Goal: Task Accomplishment & Management: Use online tool/utility

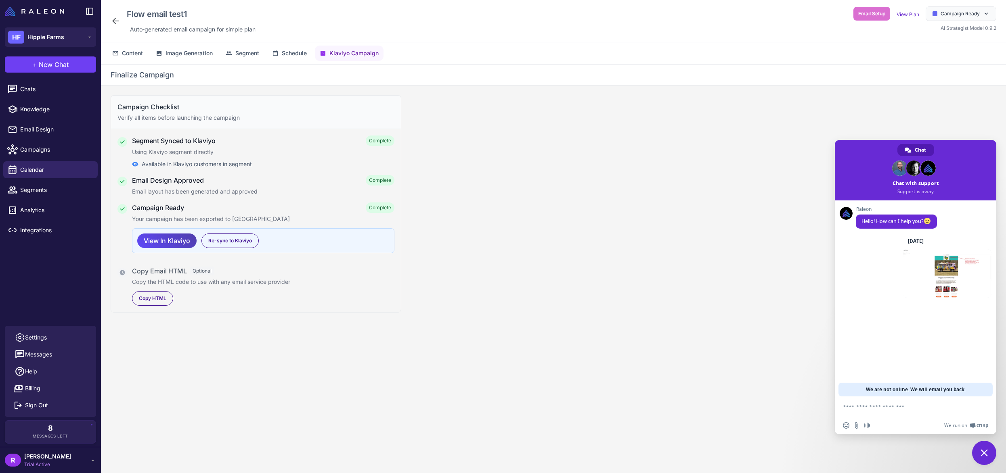
click at [869, 406] on textarea "Compose your message..." at bounding box center [907, 407] width 128 height 7
type textarea "**********"
click at [979, 408] on span "Send" at bounding box center [981, 405] width 13 height 13
click at [57, 132] on span "Email Design" at bounding box center [55, 129] width 71 height 9
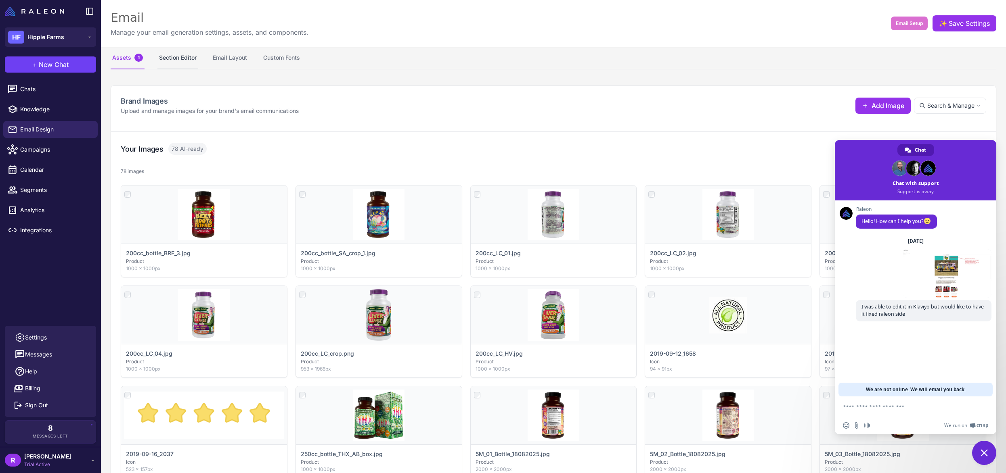
click at [184, 60] on button "Section Editor" at bounding box center [177, 58] width 41 height 23
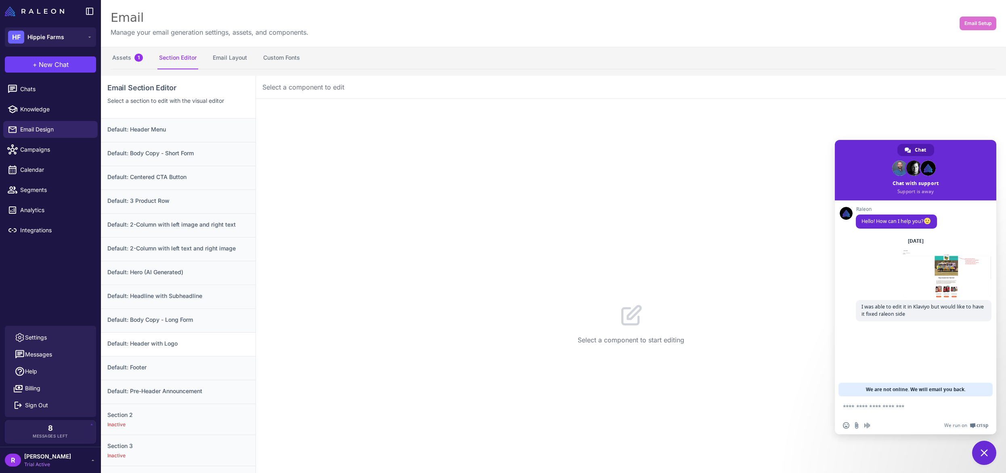
click at [178, 340] on h3 "Default: Header with Logo" at bounding box center [178, 343] width 142 height 9
click at [983, 453] on span "Close chat" at bounding box center [983, 453] width 7 height 7
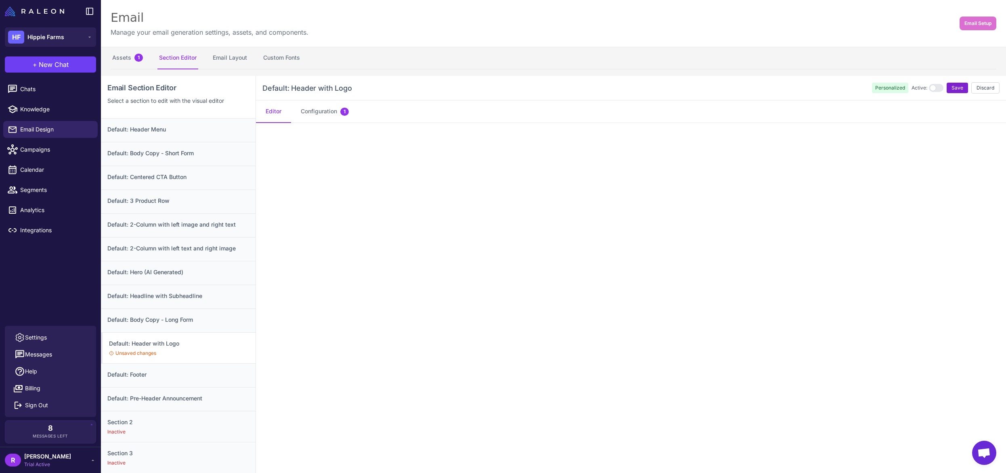
click at [956, 88] on span "Save" at bounding box center [957, 87] width 12 height 7
click at [986, 455] on span "Open chat" at bounding box center [983, 453] width 13 height 11
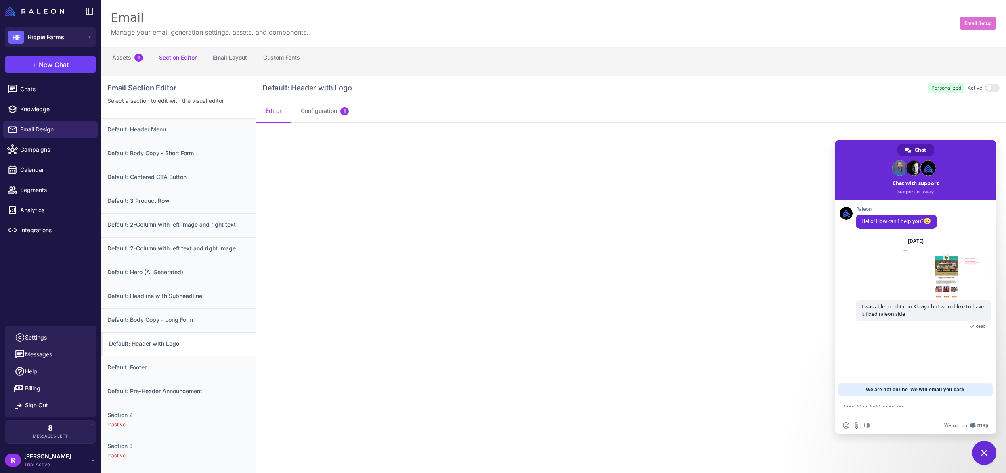
click at [870, 405] on textarea "Compose your message..." at bounding box center [907, 407] width 128 height 7
type textarea "**********"
click at [987, 452] on span "Close chat" at bounding box center [983, 453] width 7 height 7
